Goal: Entertainment & Leisure: Consume media (video, audio)

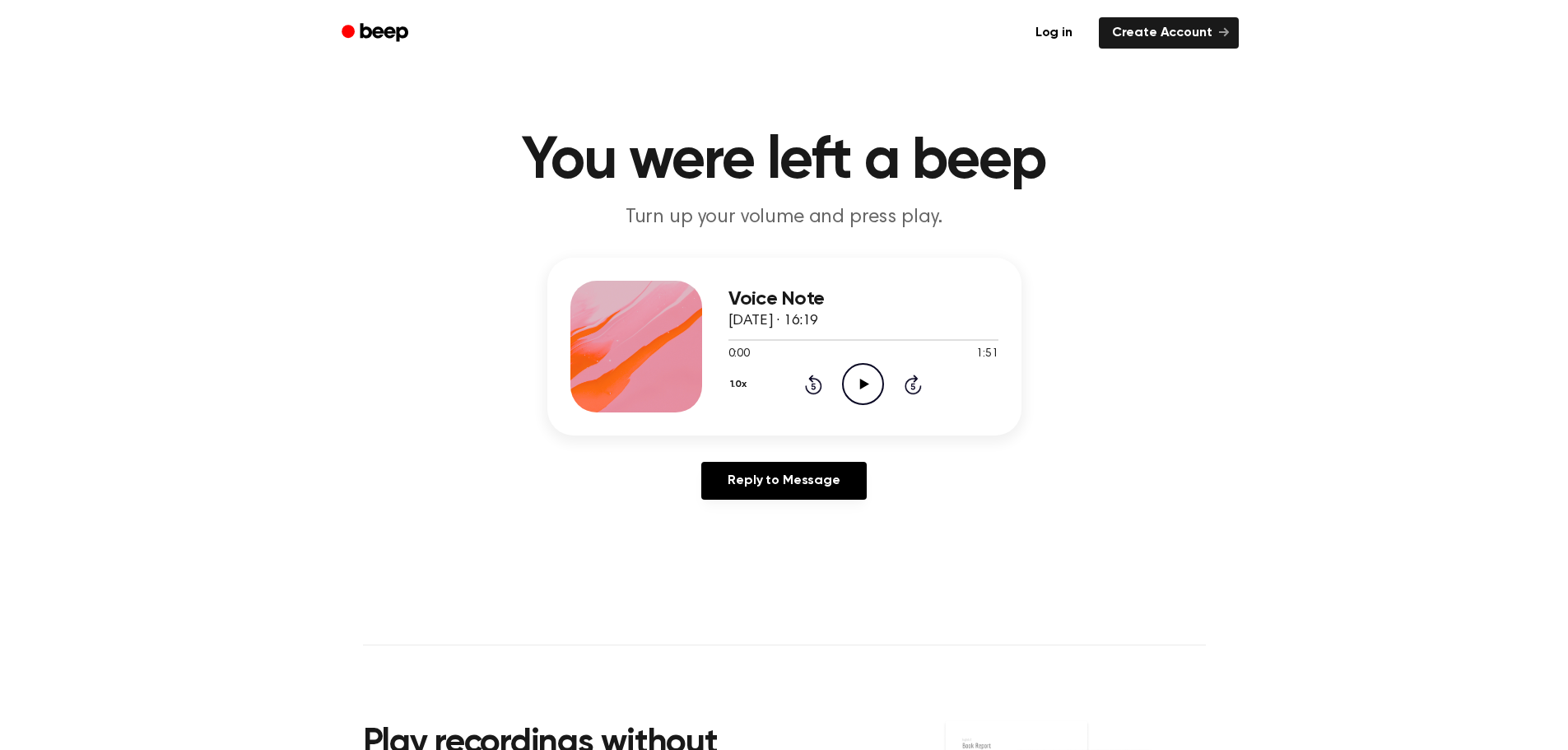
click at [851, 383] on icon "Play Audio" at bounding box center [863, 384] width 42 height 42
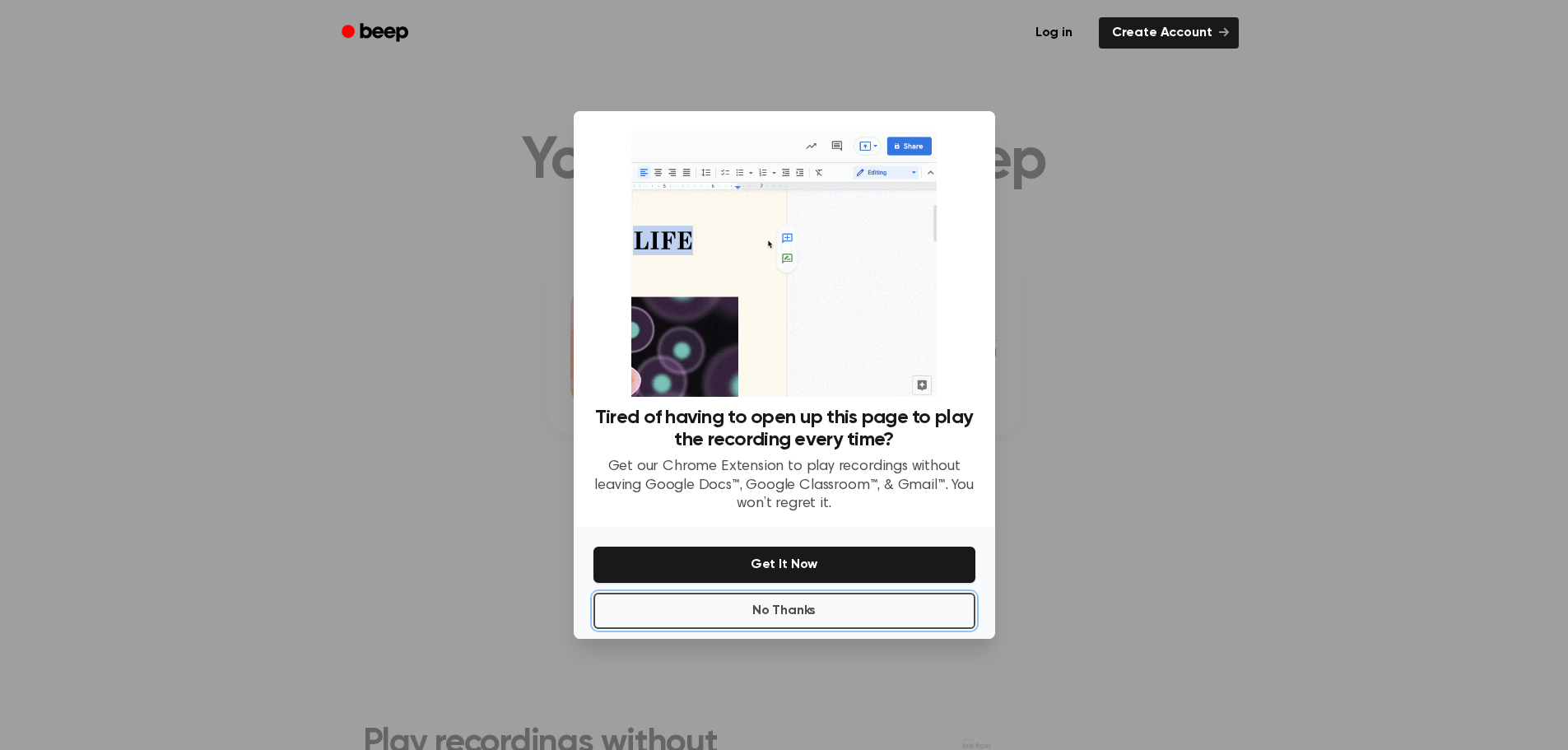
click at [833, 609] on button "No Thanks" at bounding box center [784, 610] width 382 height 36
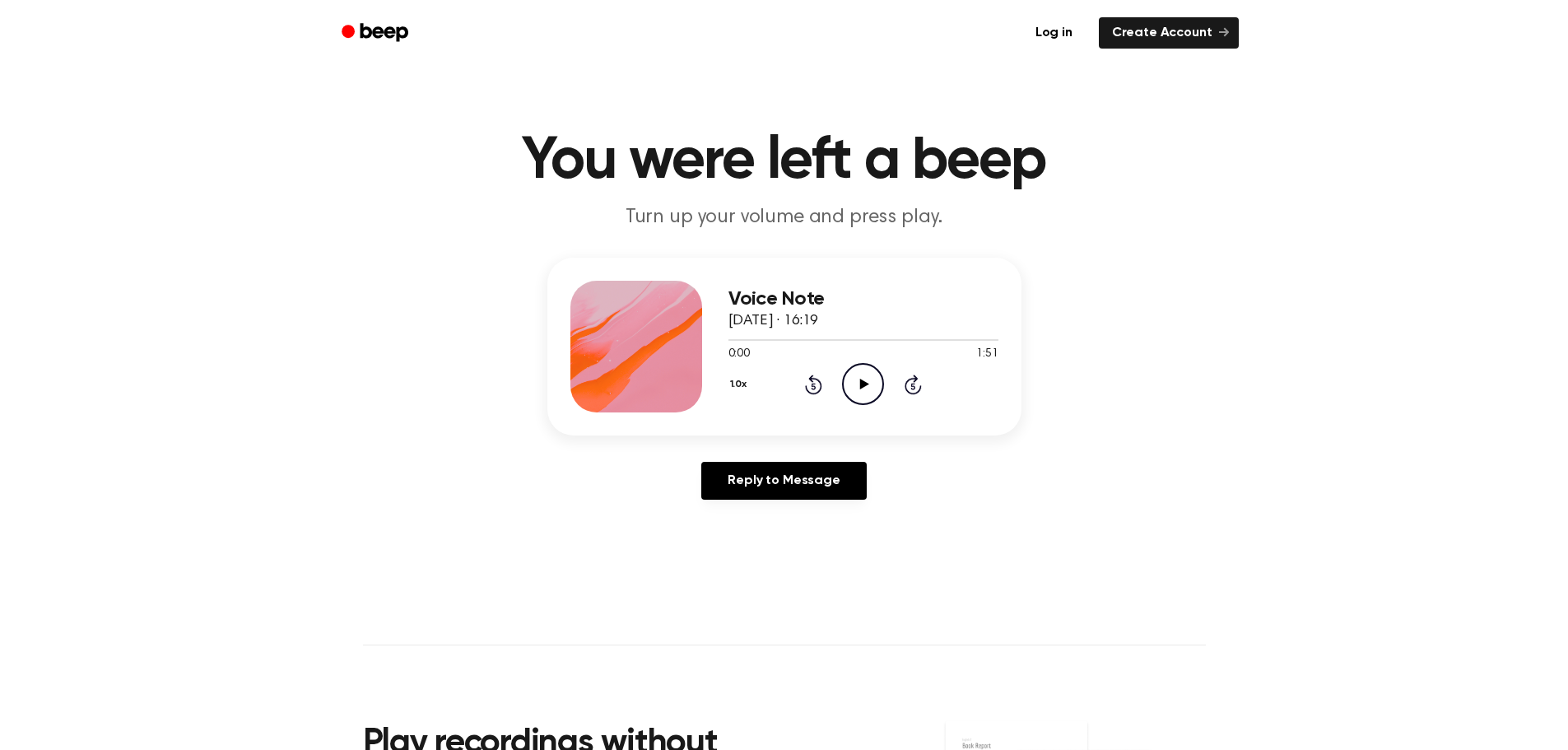
click at [866, 375] on icon "Play Audio" at bounding box center [863, 384] width 42 height 42
click at [717, 593] on main "You were left a beep Turn up your volume and press play. Voice Note [DATE] · 16…" at bounding box center [784, 507] width 1568 height 1014
click at [877, 382] on icon "Pause Audio" at bounding box center [863, 384] width 42 height 42
click at [820, 385] on icon at bounding box center [814, 384] width 17 height 20
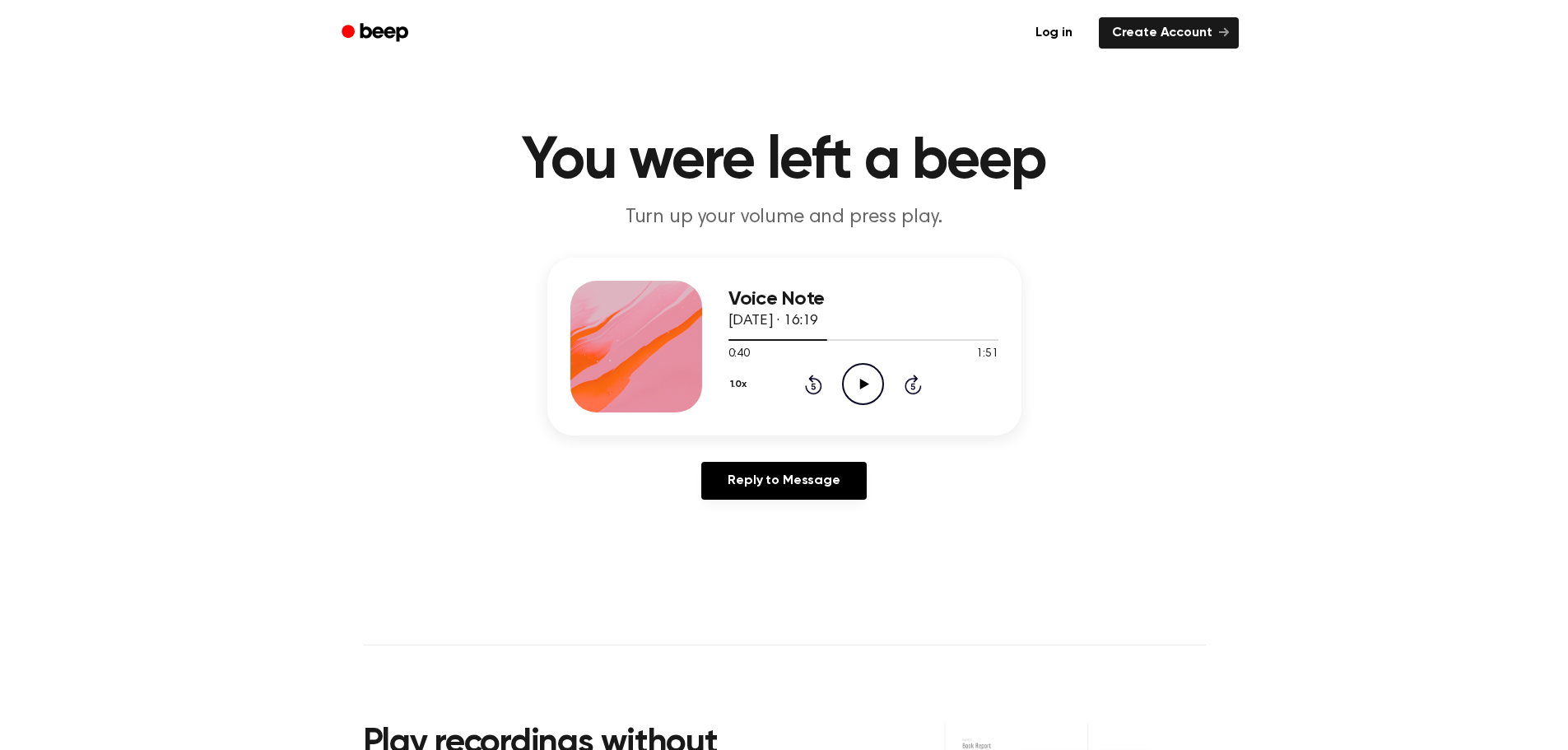
click at [820, 385] on icon at bounding box center [814, 384] width 17 height 20
click at [847, 381] on icon "Play Audio" at bounding box center [863, 384] width 42 height 42
click at [879, 378] on icon "Pause Audio" at bounding box center [863, 384] width 42 height 42
